Goal: Information Seeking & Learning: Find specific fact

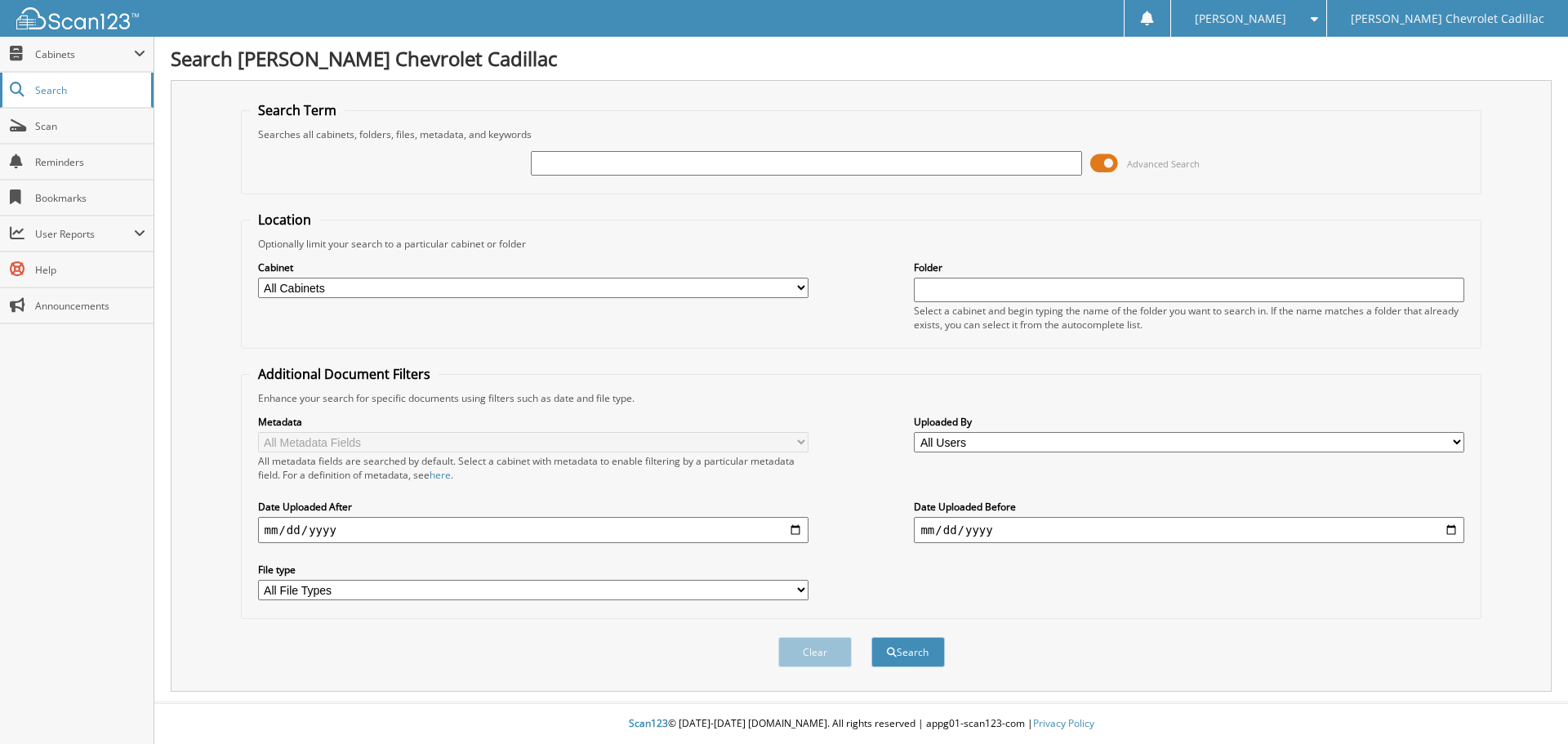
click at [90, 86] on span "Search" at bounding box center [88, 90] width 108 height 14
click at [802, 592] on select "All File Types CAB CSV PDF" at bounding box center [532, 590] width 550 height 20
click at [238, 609] on div "Search Term Searches all cabinets, folders, files, metadata, and keywords Advan…" at bounding box center [860, 386] width 1381 height 612
click at [69, 95] on span "Search" at bounding box center [88, 90] width 108 height 14
click at [802, 294] on select "All Cabinets ACCOUNTS PAYABLE ADP ARCHIVE RO CAR DEALS MISC OLD SERVICE RO PART…" at bounding box center [532, 288] width 550 height 20
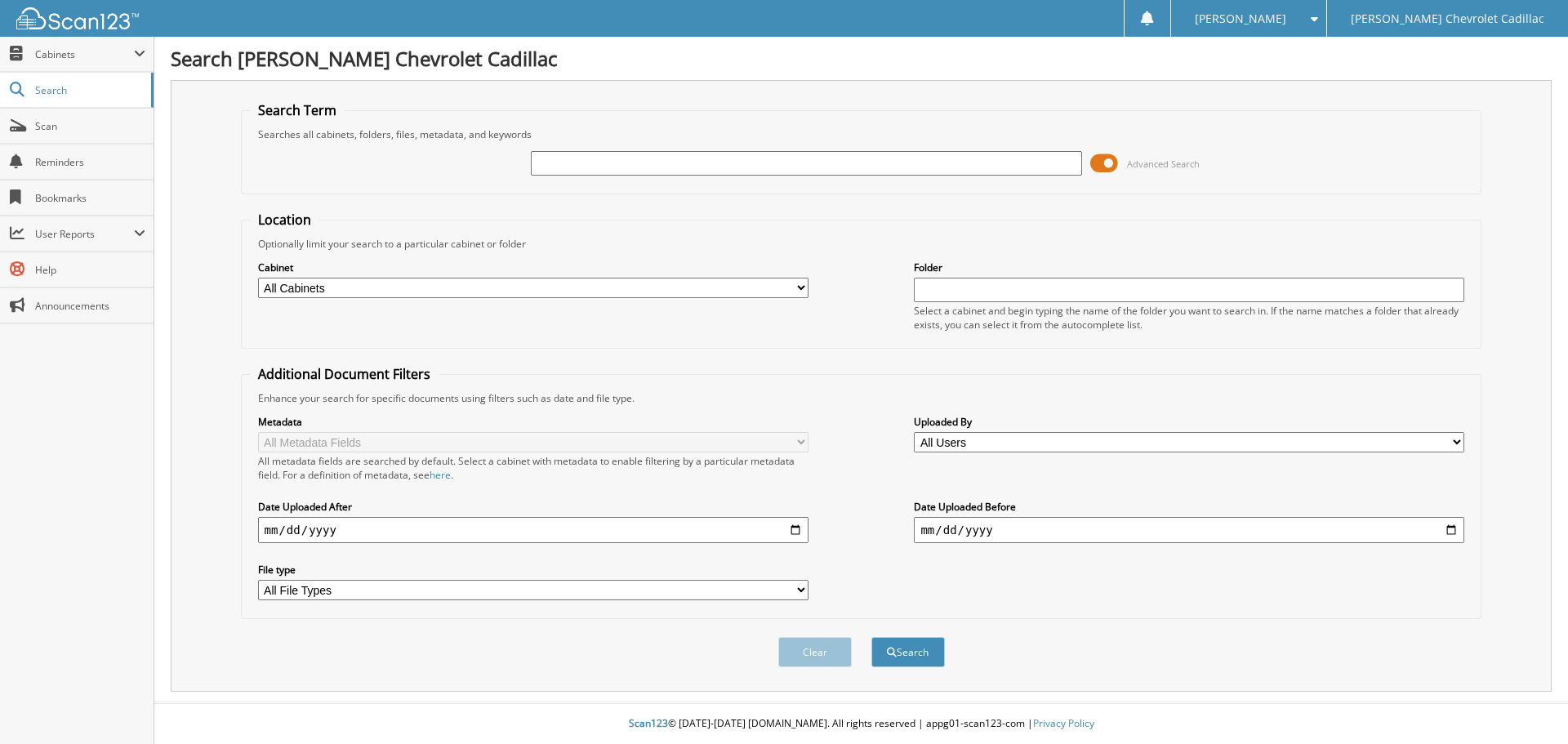
select select "22988"
click at [258, 278] on select "All Cabinets ACCOUNTS PAYABLE ADP ARCHIVE RO CAR DEALS MISC OLD SERVICE RO PART…" at bounding box center [532, 288] width 550 height 20
click at [827, 652] on button "Clear" at bounding box center [815, 652] width 74 height 31
select select
click at [1104, 158] on span at bounding box center [1104, 163] width 28 height 25
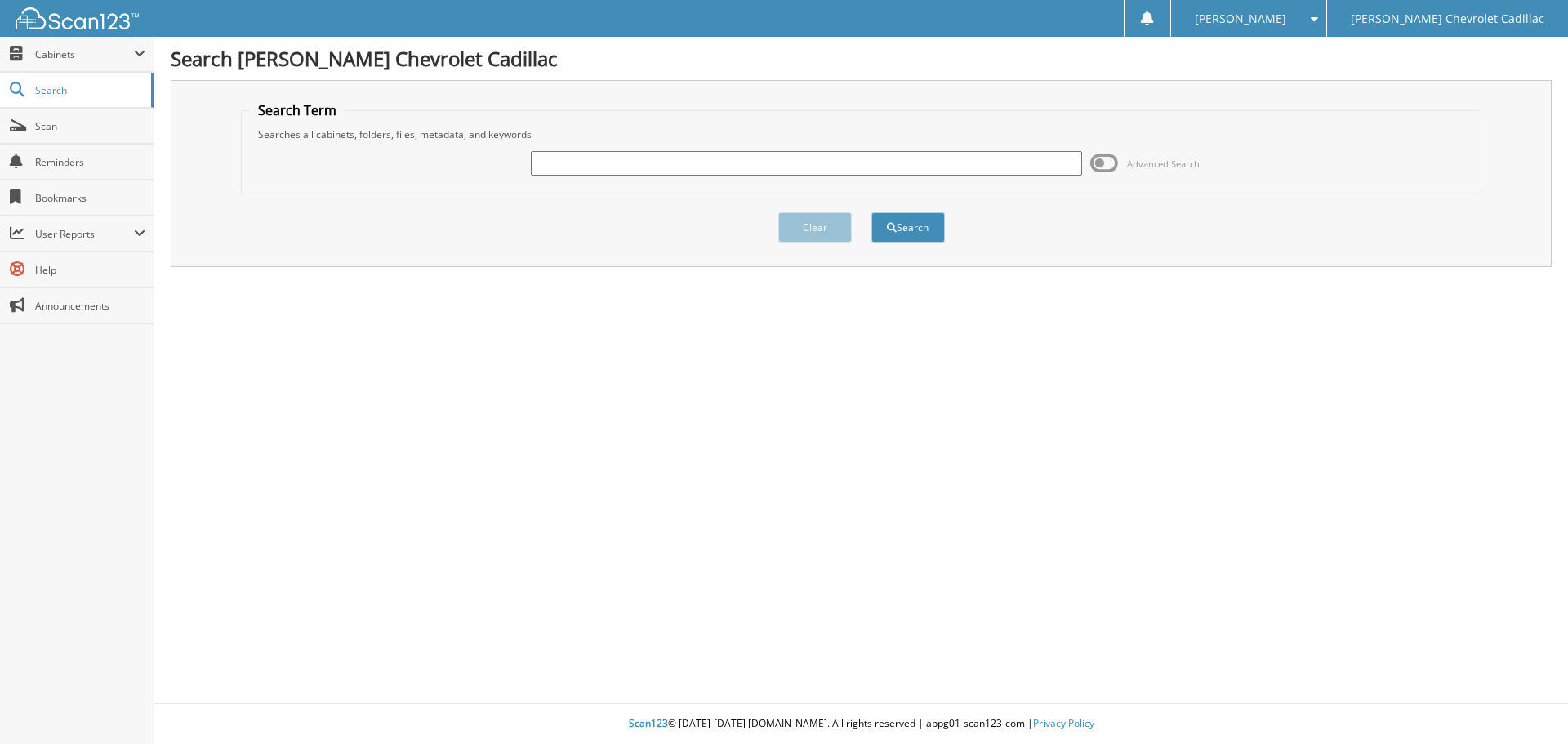
click at [573, 158] on input "text" at bounding box center [805, 163] width 550 height 25
type input "92058"
click at [930, 234] on button "Search" at bounding box center [908, 227] width 74 height 31
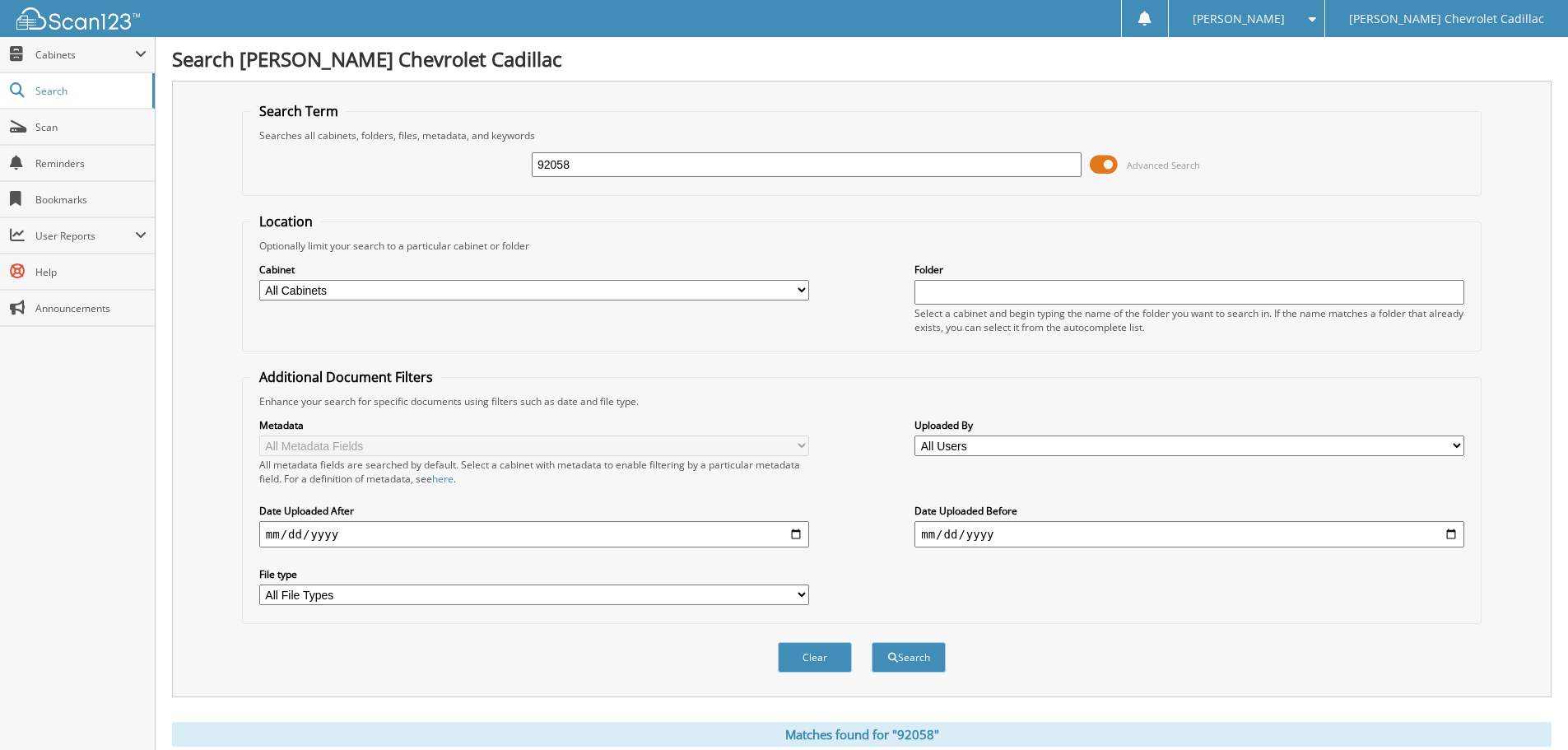
click at [1108, 166] on span at bounding box center [1104, 164] width 28 height 25
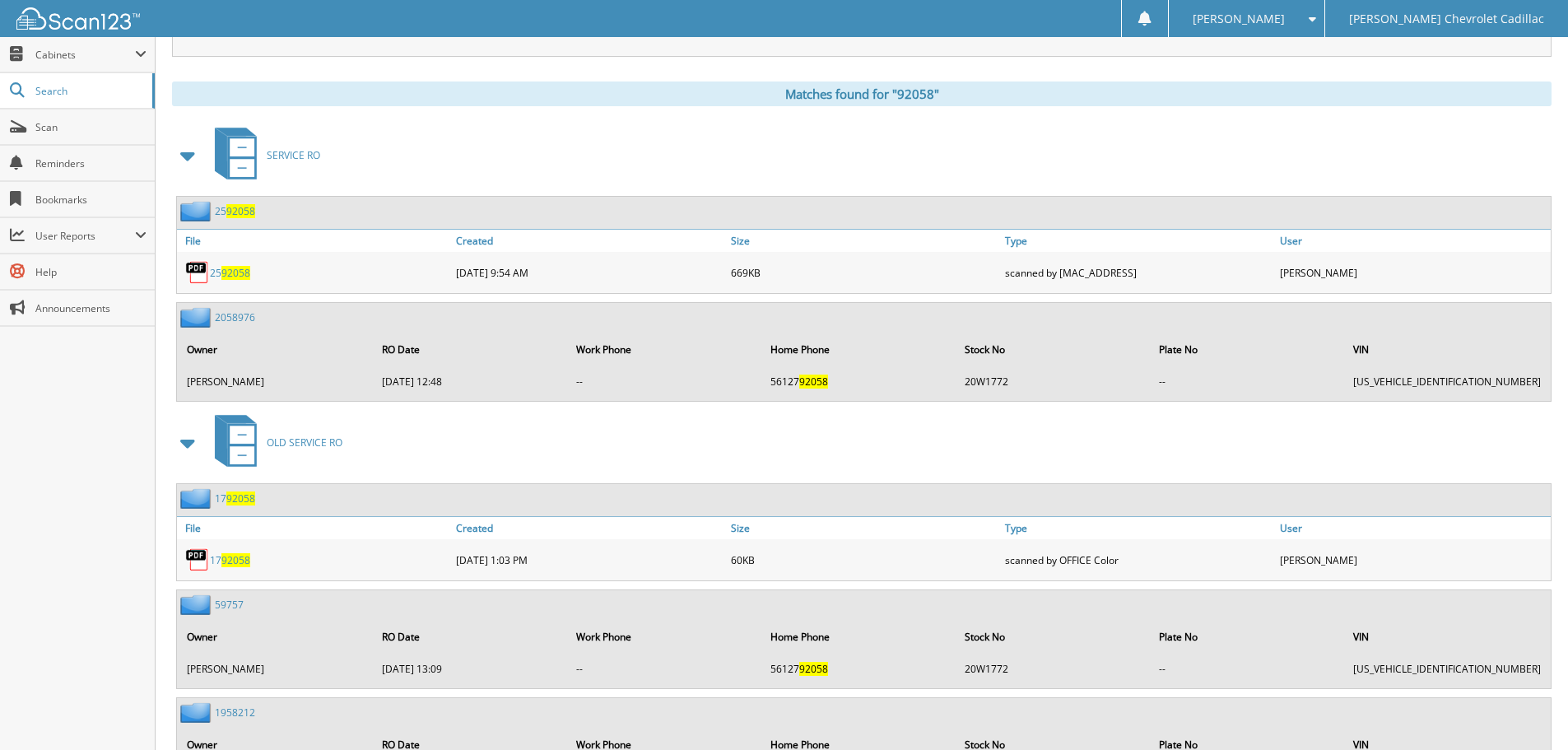
scroll to position [247, 0]
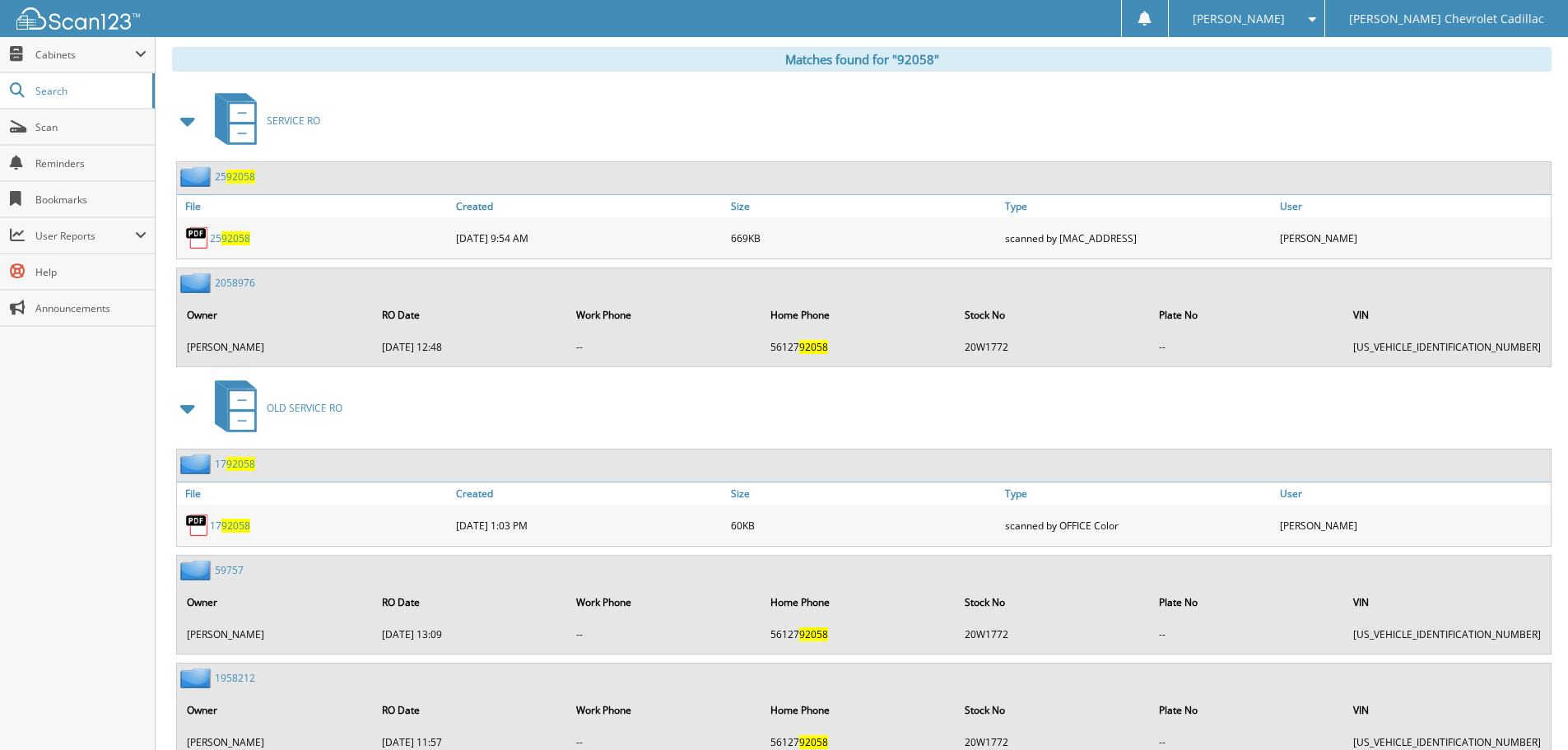
click at [238, 234] on span "92058" at bounding box center [236, 238] width 29 height 14
